Goal: Complete application form

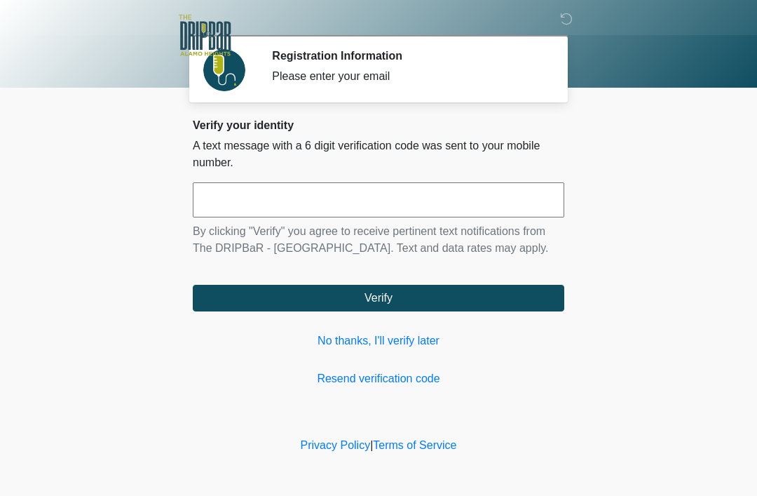
click at [325, 203] on input "text" at bounding box center [379, 199] width 372 height 35
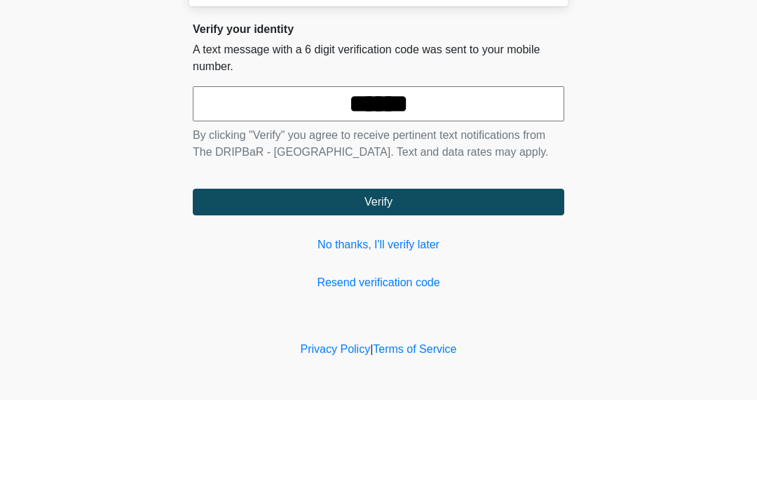
type input "******"
click at [436, 285] on button "Verify" at bounding box center [379, 298] width 372 height 27
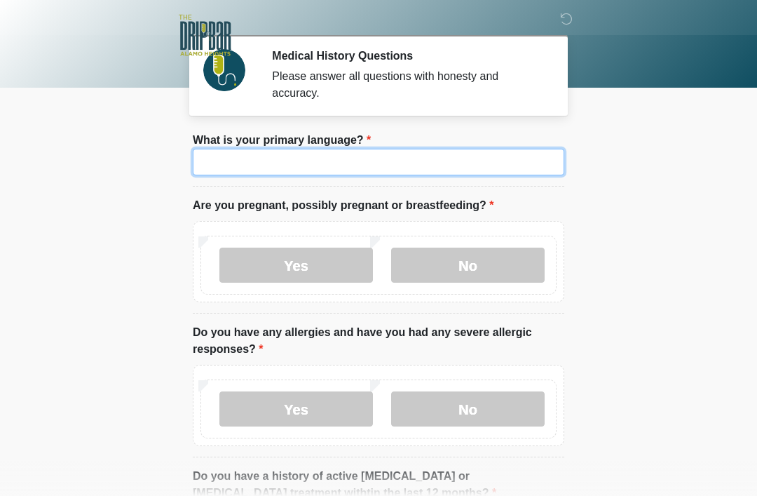
click at [421, 173] on input "What is your primary language?" at bounding box center [379, 162] width 372 height 27
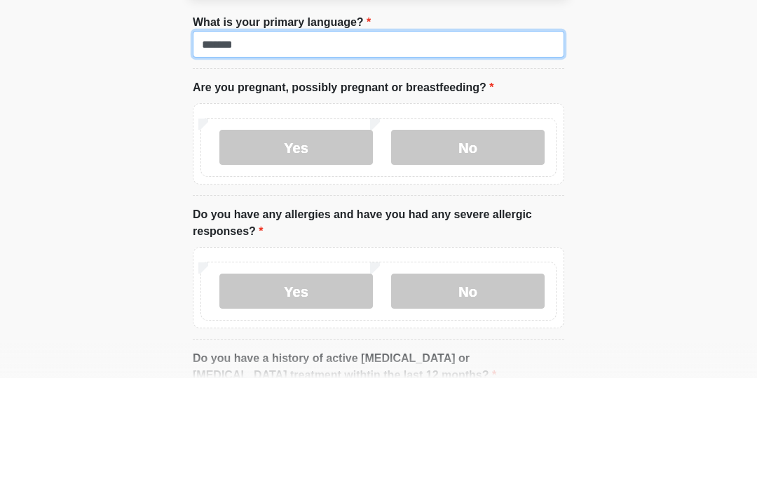
type input "*******"
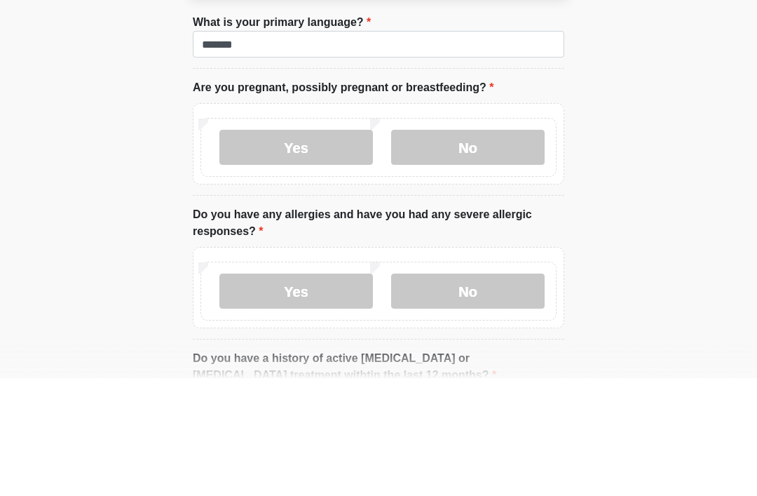
click at [488, 247] on label "No" at bounding box center [468, 264] width 154 height 35
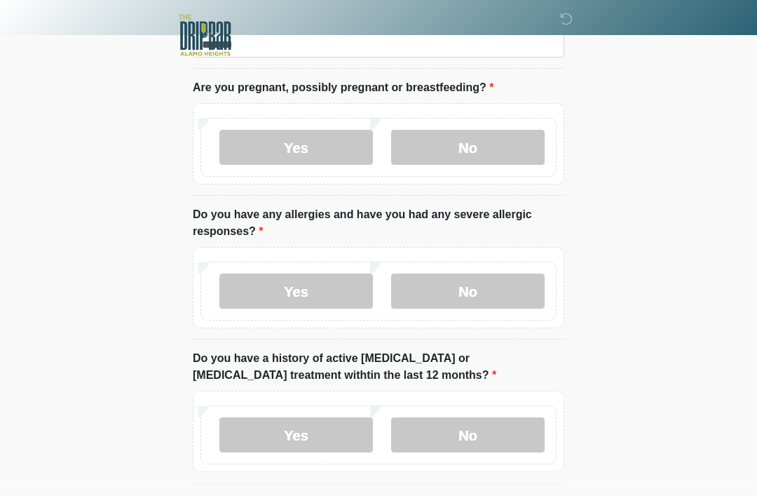
click at [480, 287] on label "No" at bounding box center [468, 290] width 154 height 35
click at [477, 429] on label "No" at bounding box center [468, 434] width 154 height 35
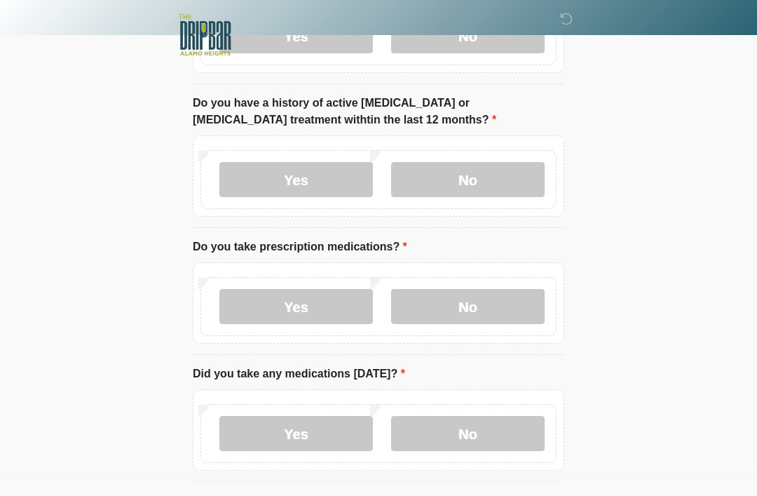
click at [269, 301] on label "Yes" at bounding box center [296, 307] width 154 height 35
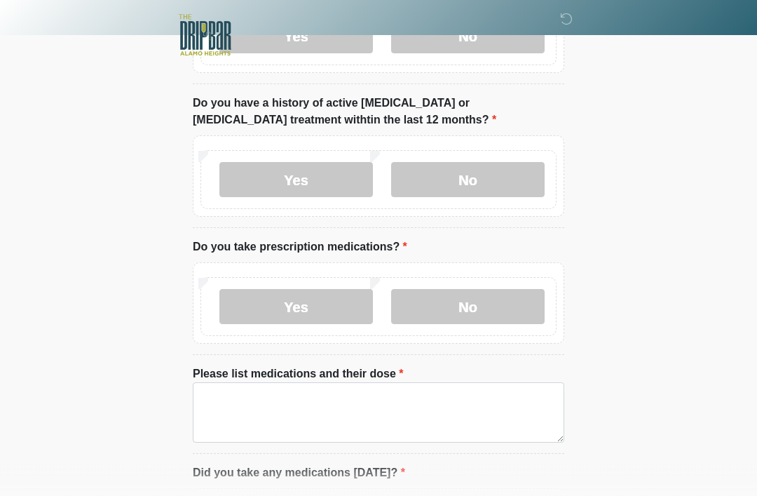
scroll to position [373, 0]
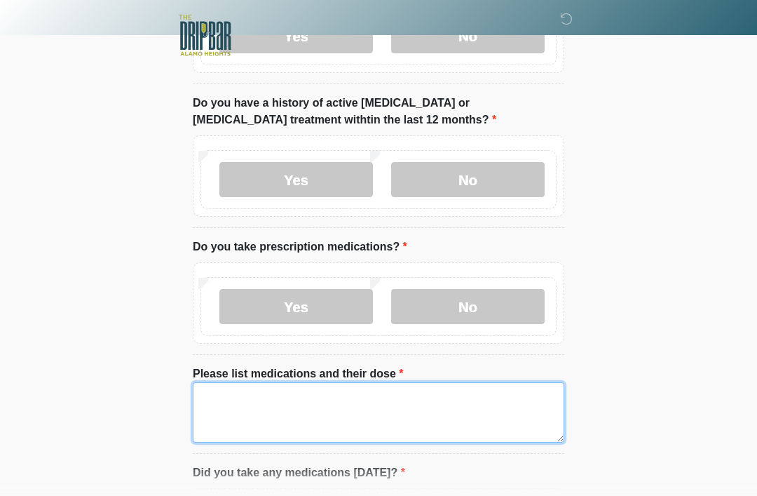
click at [372, 393] on textarea "Please list medications and their dose" at bounding box center [379, 412] width 372 height 60
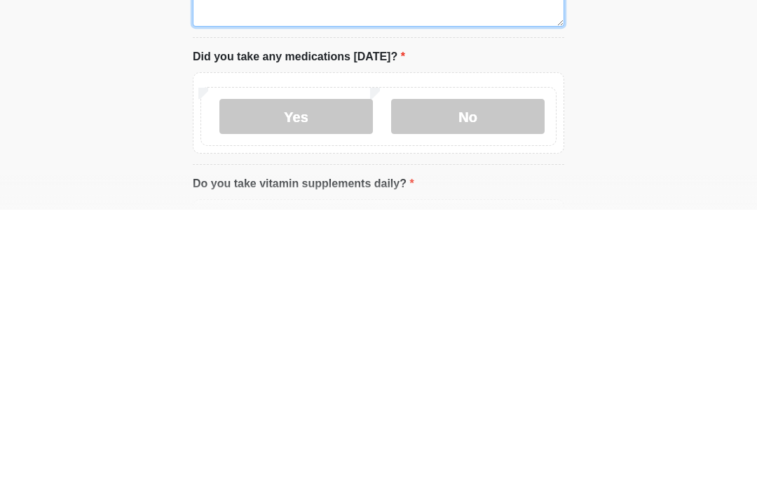
type textarea "**********"
click at [310, 385] on label "Yes" at bounding box center [296, 402] width 154 height 35
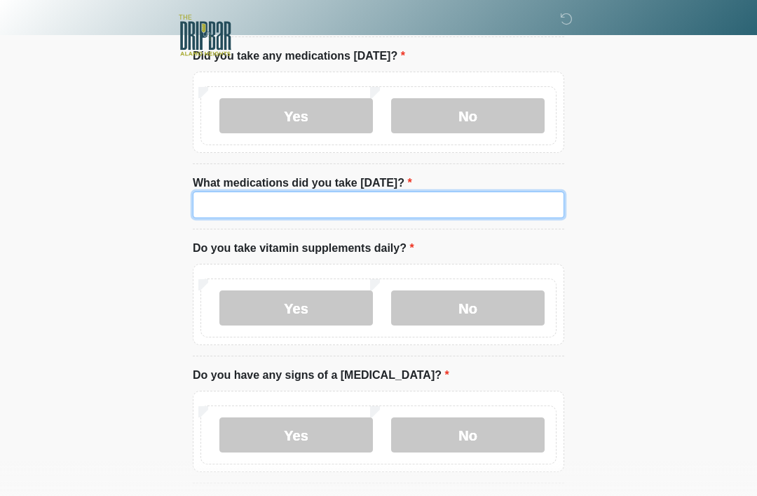
click at [410, 203] on input "What medications did you take [DATE]?" at bounding box center [379, 204] width 372 height 27
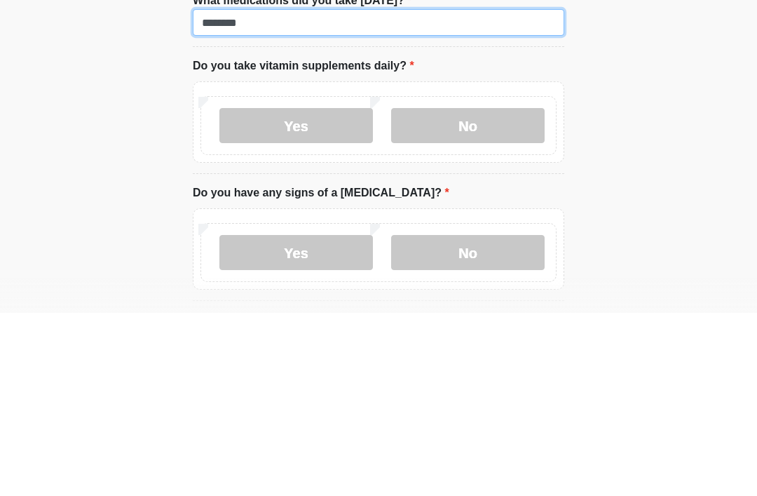
type input "********"
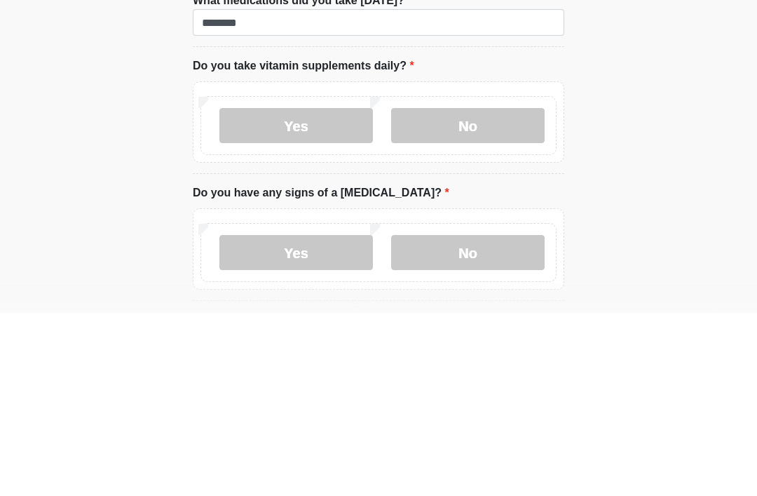
click at [485, 291] on label "No" at bounding box center [468, 308] width 154 height 35
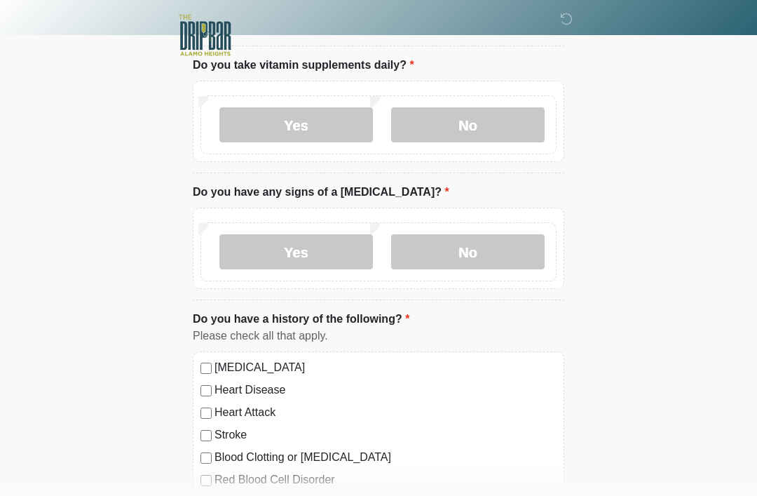
click at [488, 254] on label "No" at bounding box center [468, 251] width 154 height 35
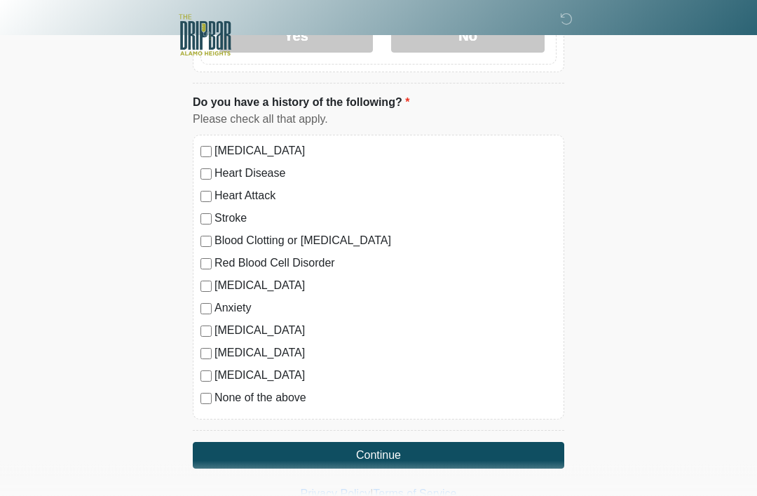
scroll to position [1189, 0]
click at [281, 401] on label "None of the above" at bounding box center [386, 397] width 342 height 17
click at [407, 461] on button "Continue" at bounding box center [379, 455] width 372 height 27
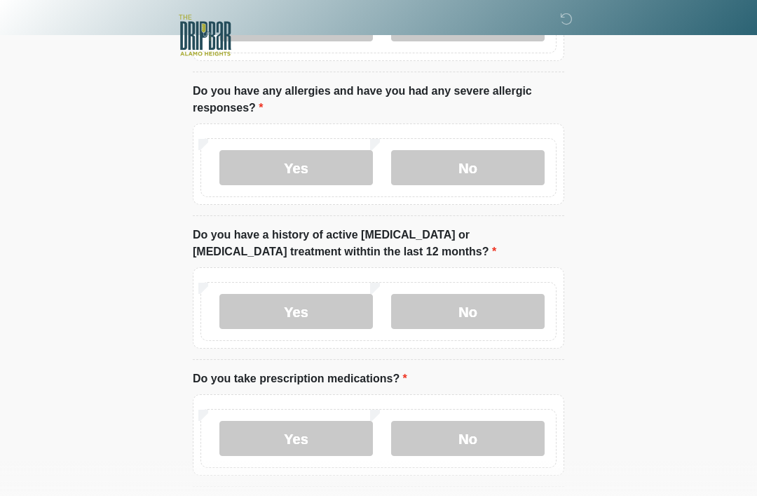
scroll to position [0, 0]
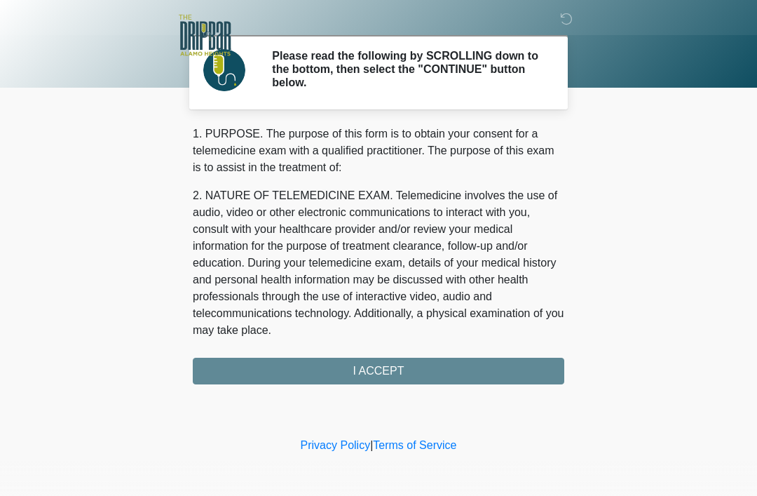
click at [408, 365] on div "1. PURPOSE. The purpose of this form is to obtain your consent for a telemedici…" at bounding box center [379, 254] width 372 height 259
click at [398, 367] on div "1. PURPOSE. The purpose of this form is to obtain your consent for a telemedici…" at bounding box center [379, 254] width 372 height 259
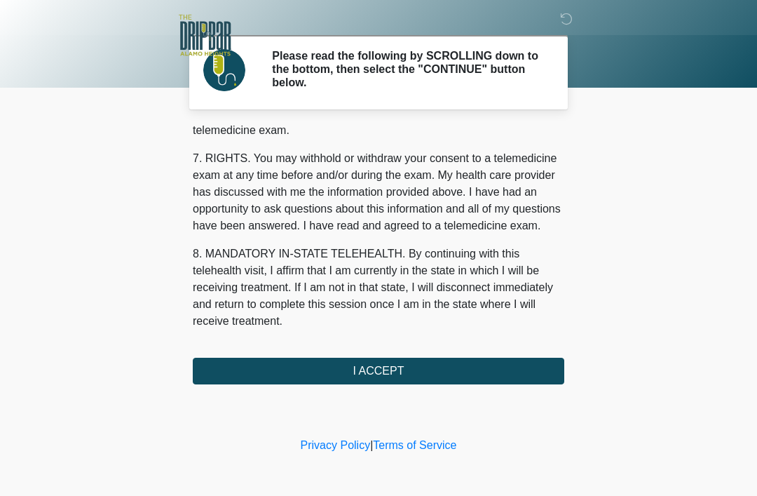
scroll to position [615, 0]
click at [407, 375] on button "I ACCEPT" at bounding box center [379, 371] width 372 height 27
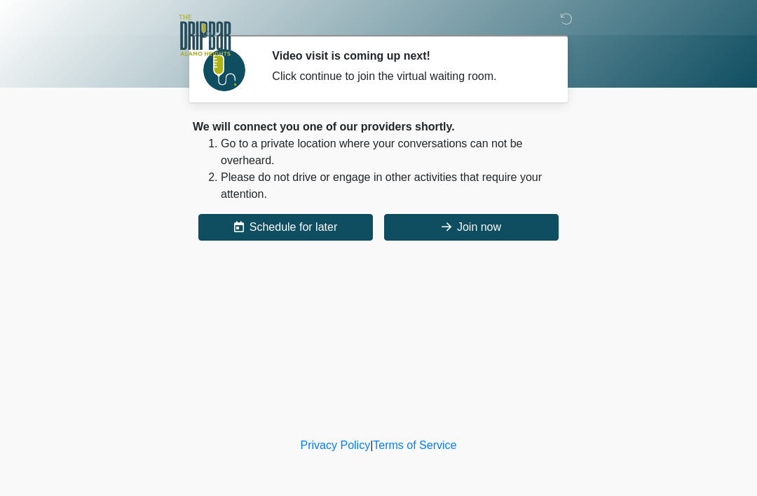
click at [484, 222] on button "Join now" at bounding box center [471, 227] width 175 height 27
